Goal: Communication & Community: Ask a question

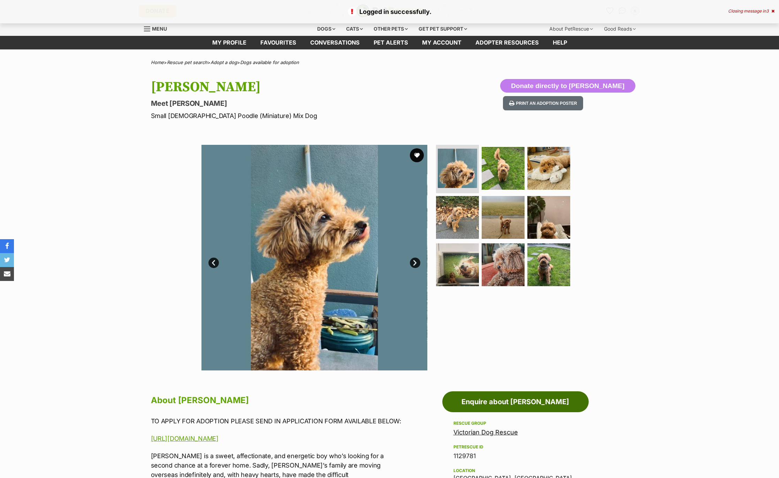
click at [507, 399] on link "Enquire about Jerry Russellton" at bounding box center [515, 402] width 146 height 21
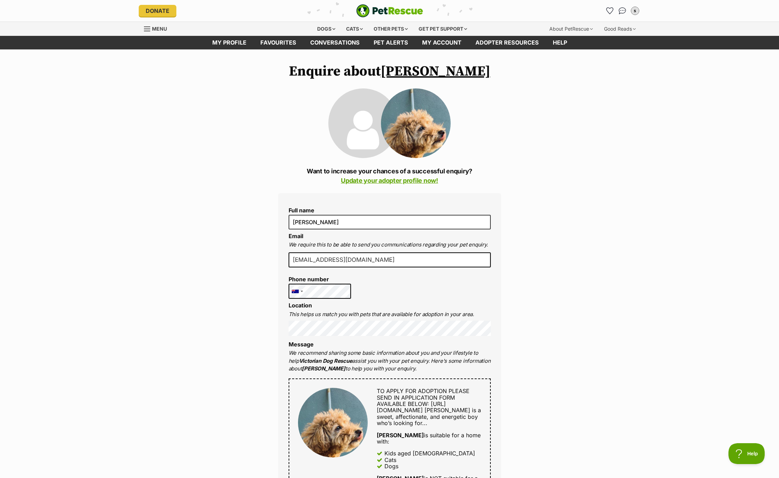
drag, startPoint x: 328, startPoint y: 258, endPoint x: 331, endPoint y: 255, distance: 4.5
click at [329, 257] on input "sacarroll@outlook.com" at bounding box center [390, 260] width 202 height 15
click at [331, 255] on input "sacarroll@outlook.com" at bounding box center [390, 260] width 202 height 15
click at [378, 262] on input "sacarroll@outlook.com" at bounding box center [390, 260] width 202 height 15
drag, startPoint x: 378, startPoint y: 262, endPoint x: 267, endPoint y: 257, distance: 110.6
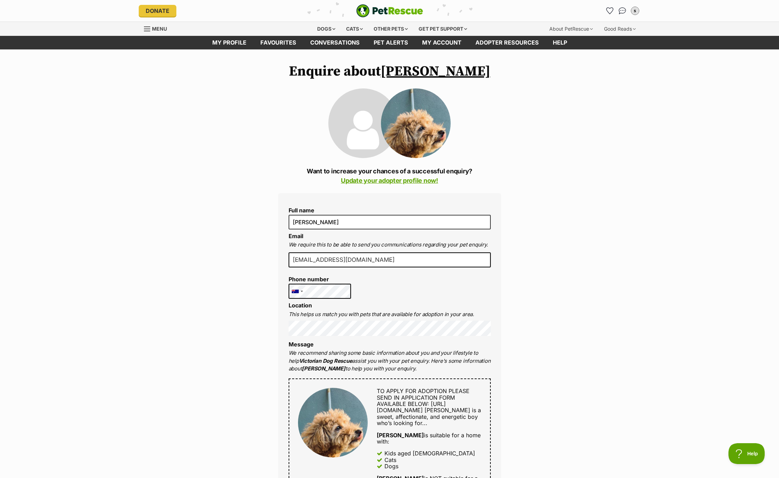
click at [383, 261] on input "sacarroll@outlook.com" at bounding box center [390, 260] width 202 height 15
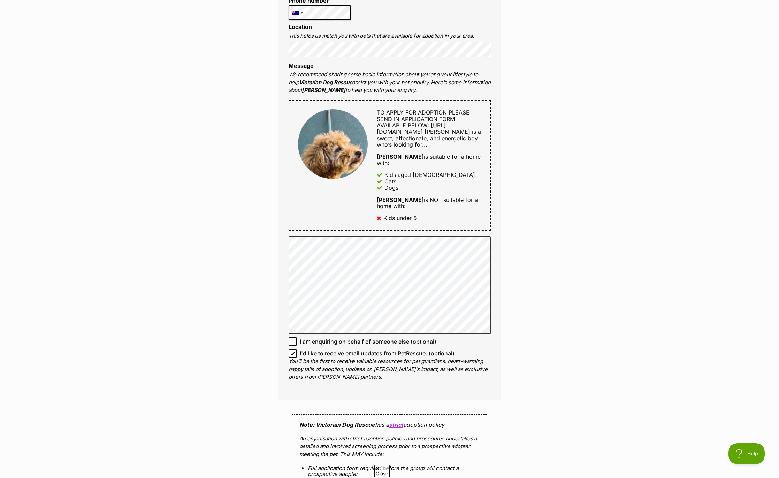
scroll to position [453, 0]
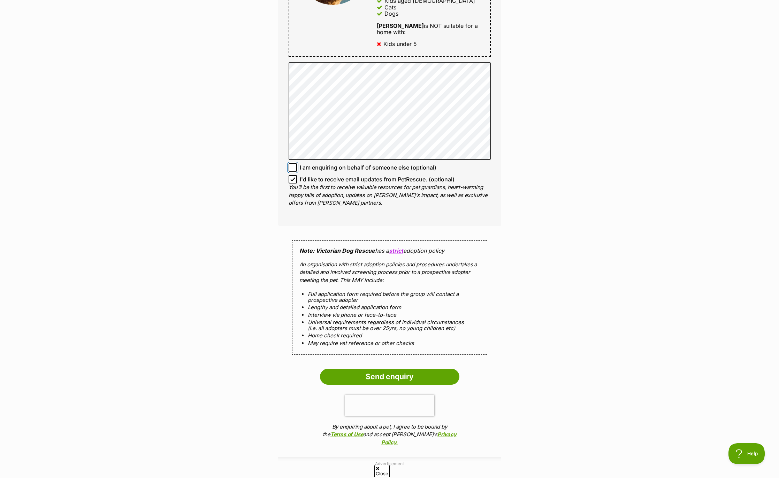
click at [290, 171] on input "I am enquiring on behalf of someone else (optional)" at bounding box center [293, 167] width 8 height 8
checkbox input "true"
click at [294, 180] on icon at bounding box center [292, 179] width 5 height 5
click at [294, 180] on input "I'd like to receive email updates from PetRescue. (optional)" at bounding box center [293, 179] width 8 height 8
checkbox input "false"
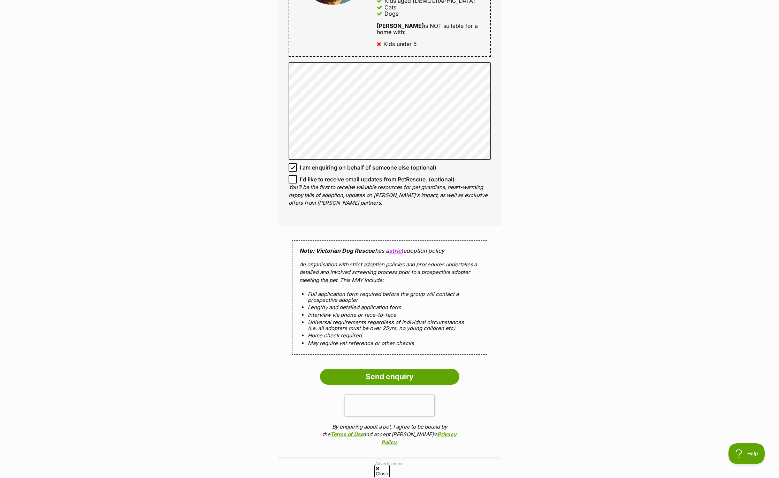
click at [294, 169] on icon at bounding box center [292, 167] width 5 height 5
click at [294, 169] on input "I am enquiring on behalf of someone else (optional)" at bounding box center [293, 167] width 8 height 8
checkbox input "false"
click at [294, 178] on icon at bounding box center [292, 179] width 5 height 5
click at [294, 178] on input "I'd like to receive email updates from PetRescue. (optional)" at bounding box center [293, 179] width 8 height 8
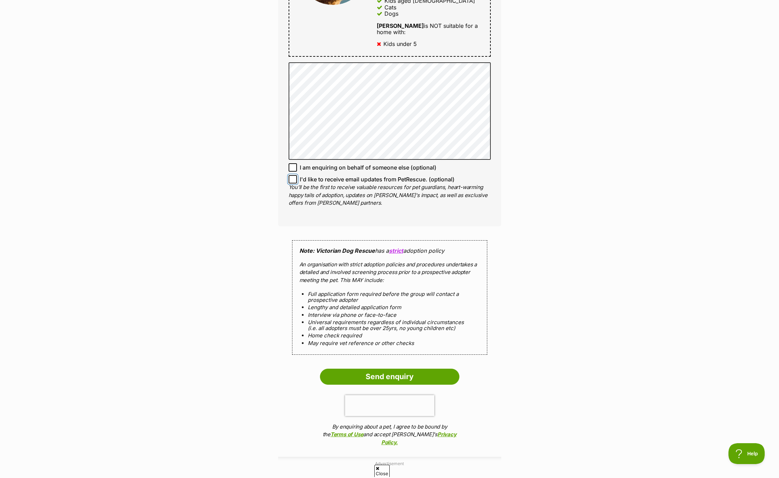
checkbox input "true"
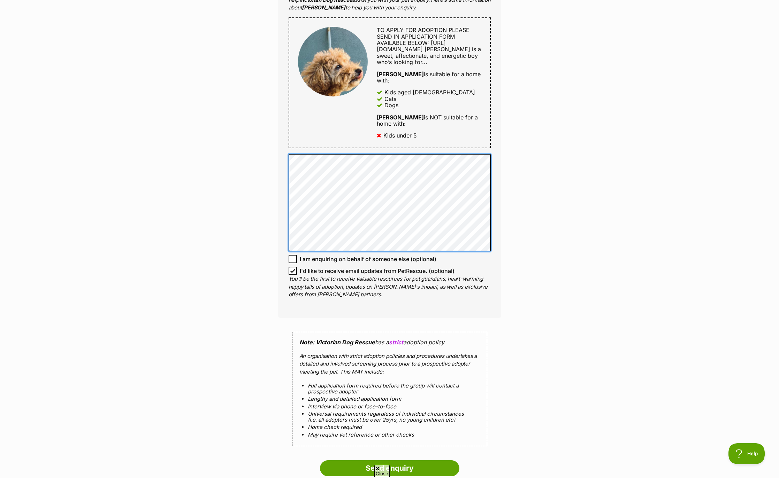
scroll to position [279, 0]
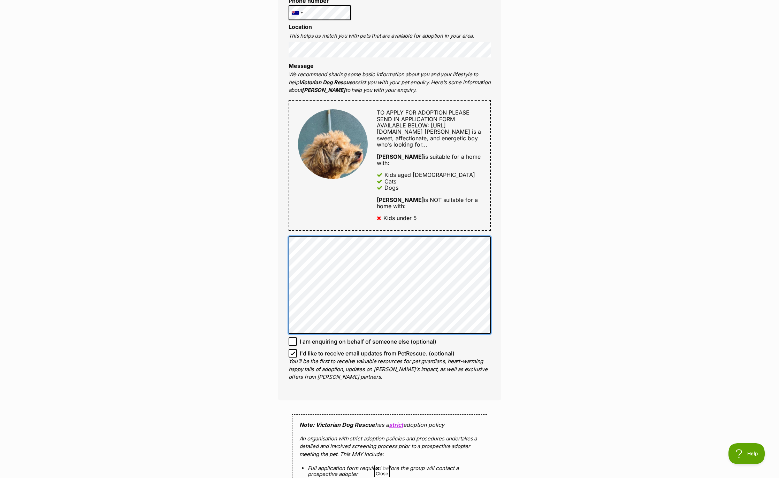
click at [265, 233] on div "Enquire about Jerry Russellton Want to increase your chances of a successful en…" at bounding box center [389, 234] width 779 height 898
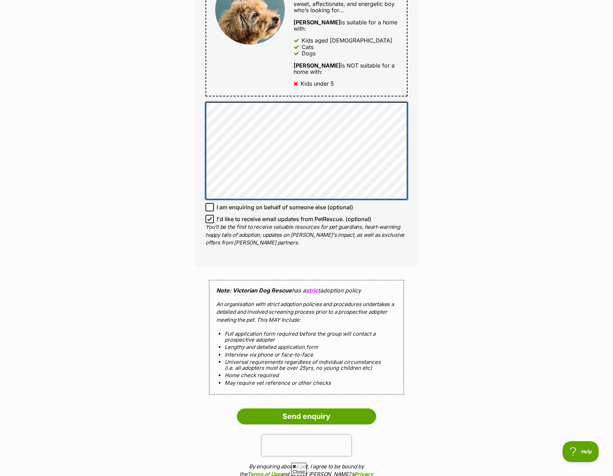
scroll to position [453, 0]
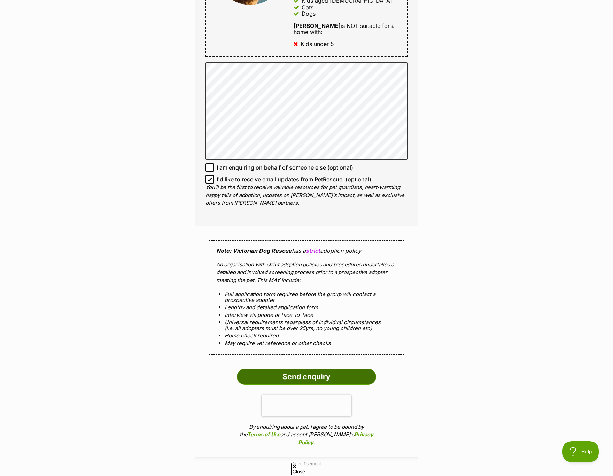
click at [328, 375] on input "Send enquiry" at bounding box center [306, 377] width 139 height 16
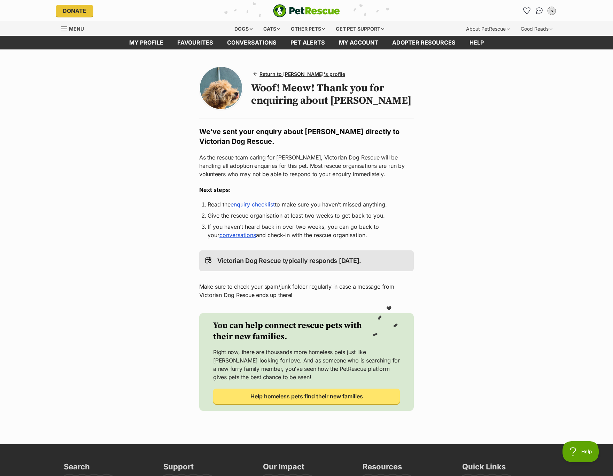
click at [256, 205] on link "enquiry checklist" at bounding box center [253, 204] width 44 height 7
